Goal: Task Accomplishment & Management: Manage account settings

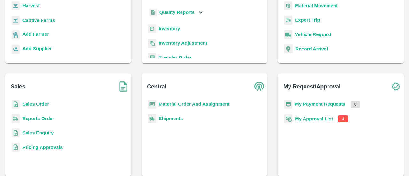
scroll to position [82, 0]
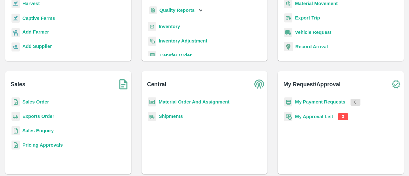
click at [327, 115] on b "My Approval List" at bounding box center [314, 116] width 38 height 5
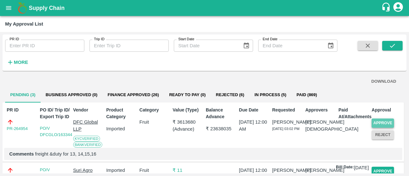
click at [381, 120] on button "Approve" at bounding box center [383, 123] width 22 height 9
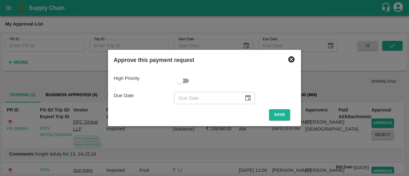
click at [183, 83] on input "checkbox" at bounding box center [180, 81] width 36 height 12
checkbox input "true"
click at [246, 100] on icon "Choose date" at bounding box center [248, 98] width 5 height 6
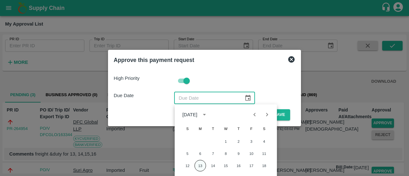
click at [199, 165] on button "13" at bounding box center [201, 166] width 12 height 12
type input "[DATE]"
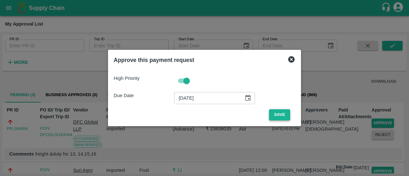
click at [277, 118] on button "Save" at bounding box center [279, 114] width 21 height 11
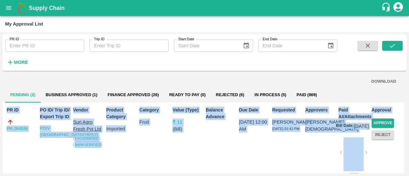
drag, startPoint x: 408, startPoint y: 80, endPoint x: 408, endPoint y: 122, distance: 41.9
click at [408, 122] on div "PR ID PR ID Trip ID Trip ID Start Date Start Date End Date End Date More DOWNLO…" at bounding box center [204, 104] width 409 height 144
click at [401, 150] on div "Approval Approve Reject" at bounding box center [385, 149] width 33 height 90
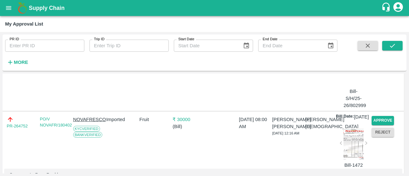
scroll to position [87, 0]
